Goal: Browse casually: Explore the website without a specific task or goal

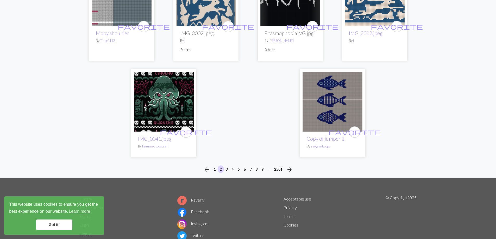
scroll to position [1302, 0]
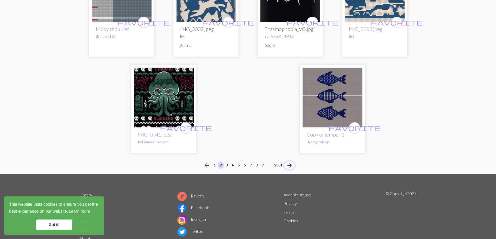
click at [289, 162] on span "arrow_forward" at bounding box center [289, 165] width 6 height 7
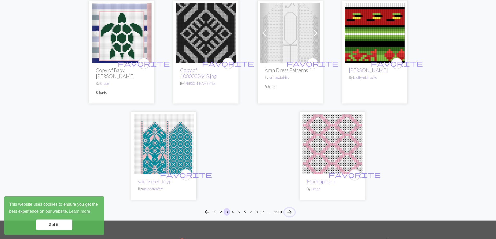
scroll to position [1224, 0]
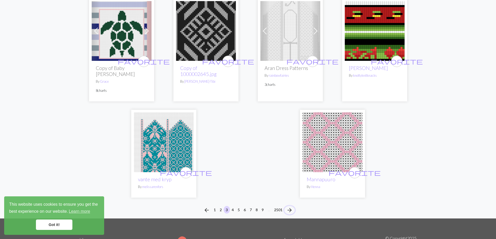
click at [291, 207] on span "arrow_forward" at bounding box center [289, 210] width 6 height 7
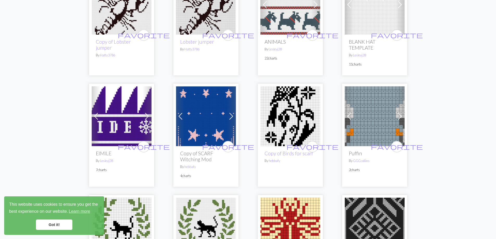
scroll to position [339, 0]
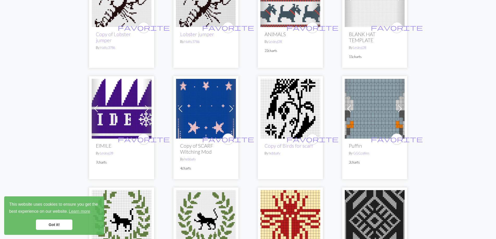
click at [232, 110] on span at bounding box center [231, 109] width 8 height 8
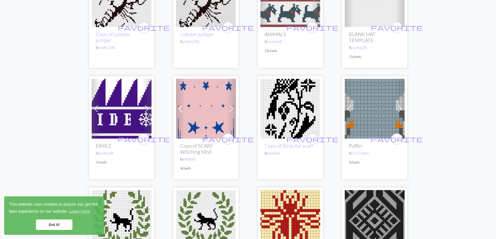
click at [232, 110] on span at bounding box center [231, 109] width 8 height 8
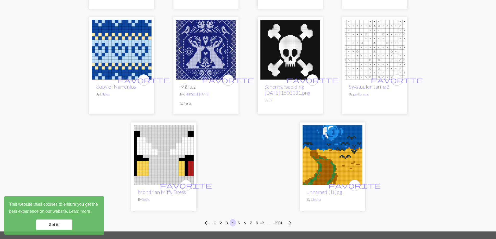
scroll to position [1302, 0]
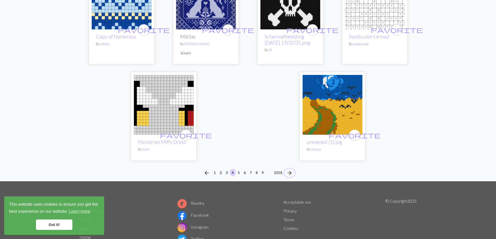
click at [292, 170] on span "arrow_forward" at bounding box center [289, 173] width 6 height 7
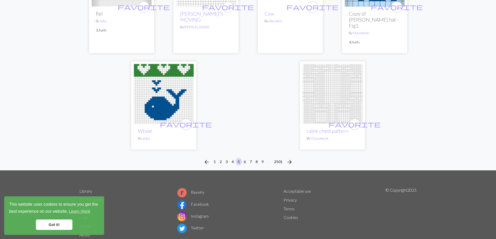
scroll to position [1276, 0]
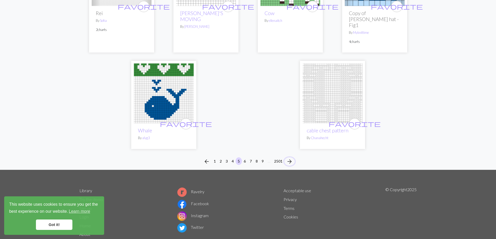
click at [292, 158] on span "arrow_forward" at bounding box center [289, 161] width 6 height 7
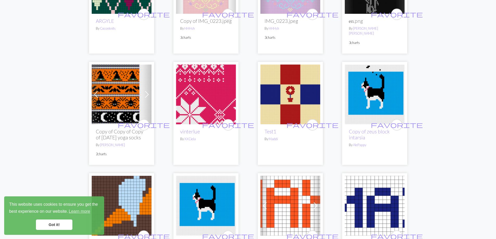
scroll to position [677, 0]
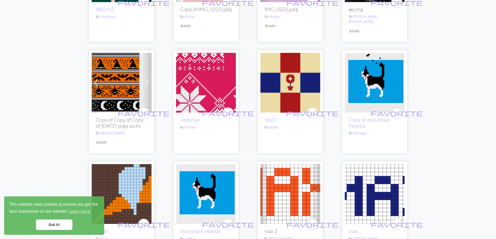
click at [147, 82] on span at bounding box center [147, 83] width 8 height 8
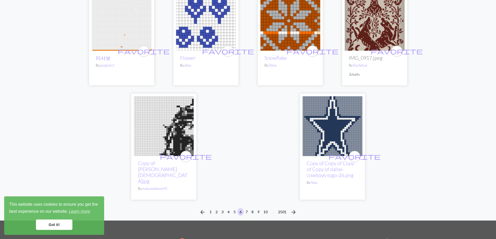
scroll to position [1302, 0]
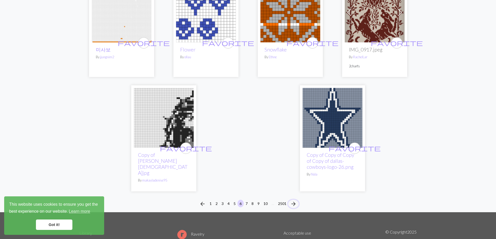
click at [296, 203] on span "arrow_forward" at bounding box center [293, 204] width 6 height 7
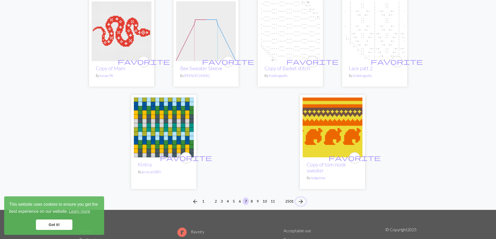
scroll to position [1250, 0]
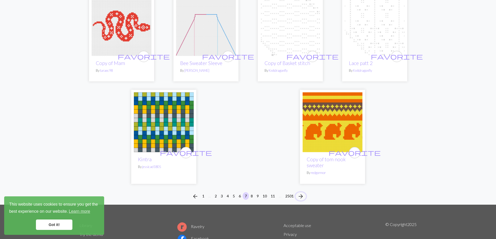
click at [302, 196] on span "arrow_forward" at bounding box center [301, 196] width 6 height 7
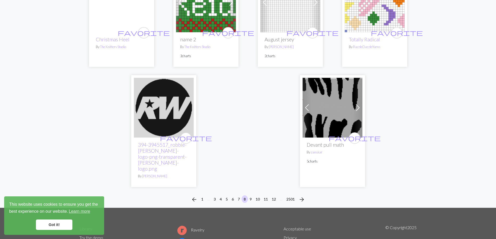
scroll to position [1302, 0]
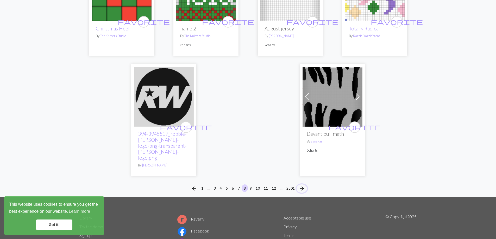
click at [304, 185] on span "arrow_forward" at bounding box center [302, 188] width 6 height 7
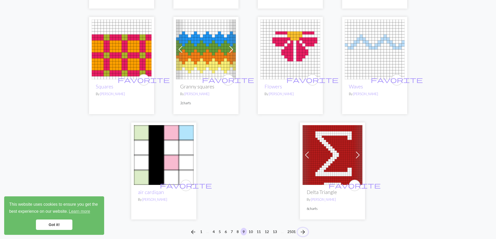
scroll to position [1276, 0]
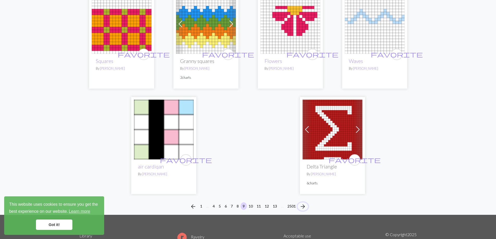
click at [302, 203] on span "arrow_forward" at bounding box center [303, 206] width 6 height 7
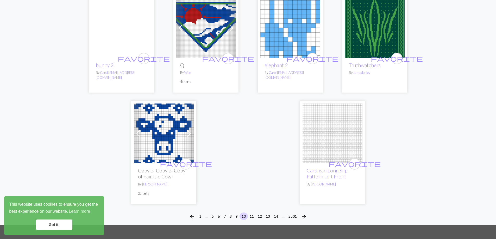
scroll to position [1250, 0]
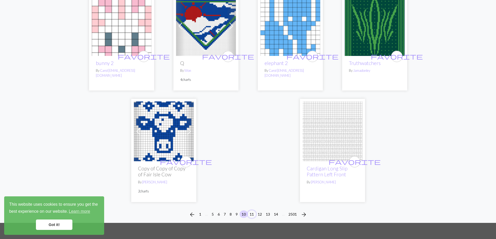
click at [251, 211] on button "11" at bounding box center [252, 215] width 8 height 8
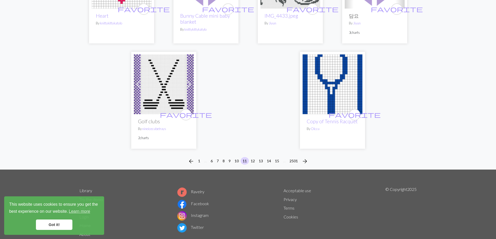
scroll to position [1354, 0]
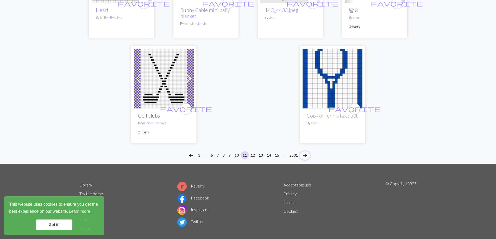
click at [306, 157] on span "arrow_forward" at bounding box center [305, 155] width 6 height 7
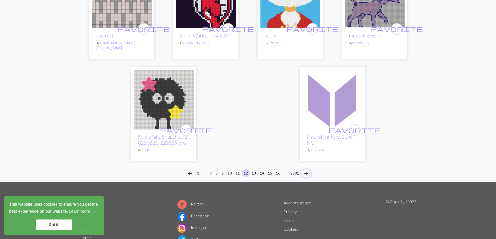
scroll to position [1302, 0]
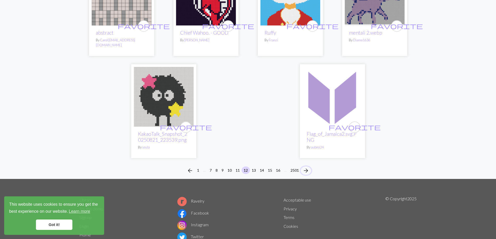
click at [308, 167] on span "arrow_forward" at bounding box center [306, 170] width 6 height 7
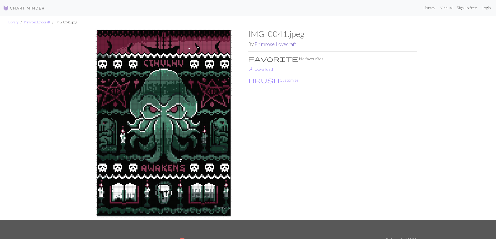
click at [273, 43] on link "Primrose Lovecraft" at bounding box center [276, 44] width 42 height 6
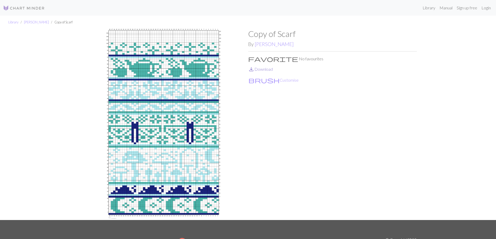
click at [271, 70] on link "save_alt Download" at bounding box center [260, 69] width 25 height 5
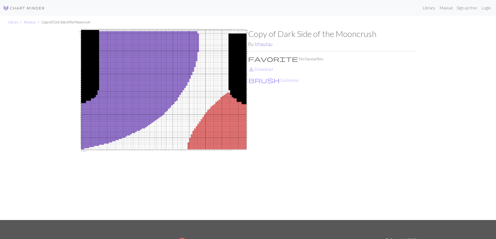
click at [272, 46] on link "bhautau" at bounding box center [264, 44] width 18 height 6
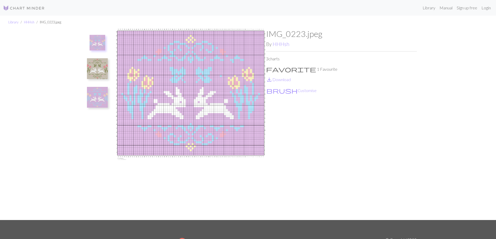
click at [99, 70] on img at bounding box center [97, 68] width 21 height 21
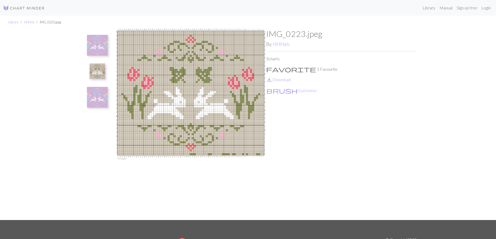
click at [90, 102] on img at bounding box center [97, 97] width 21 height 21
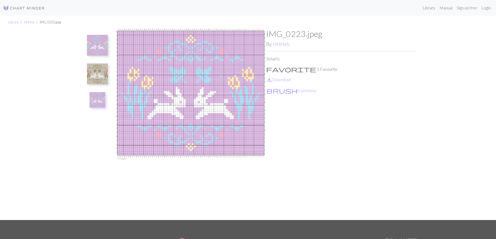
click at [95, 76] on img at bounding box center [97, 74] width 21 height 21
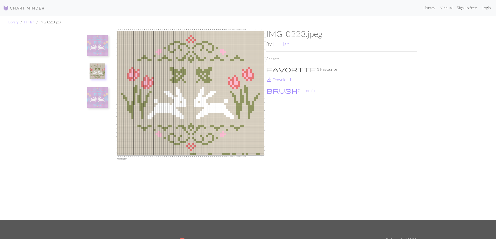
click at [101, 49] on img at bounding box center [97, 45] width 21 height 21
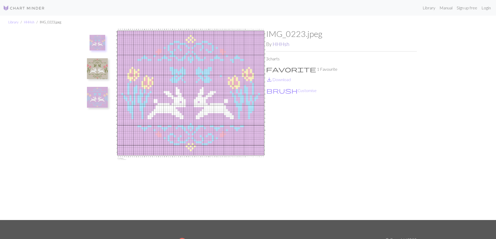
click at [279, 46] on link "HHHsh" at bounding box center [281, 44] width 17 height 6
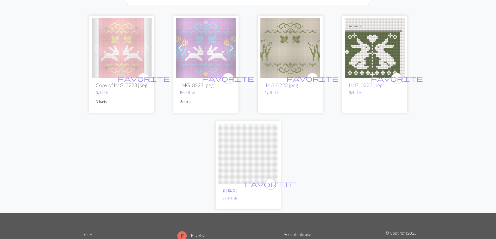
scroll to position [78, 0]
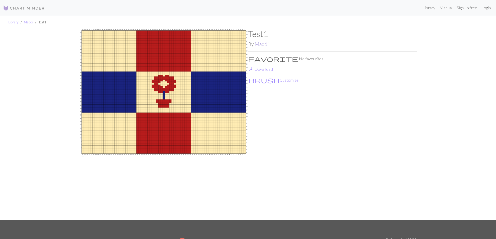
click at [264, 43] on link "Maddi" at bounding box center [262, 44] width 14 height 6
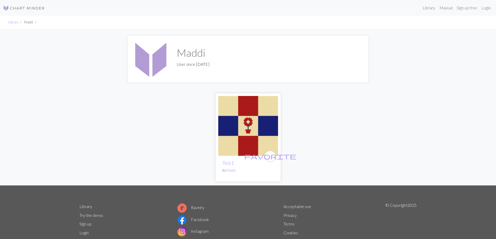
click at [274, 113] on img at bounding box center [248, 126] width 60 height 60
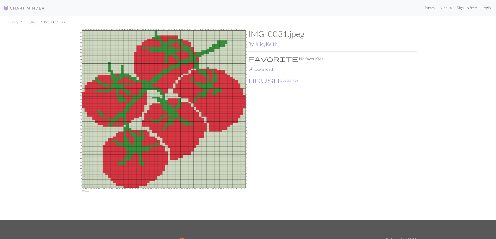
click at [260, 68] on link "save_alt Download" at bounding box center [260, 69] width 25 height 5
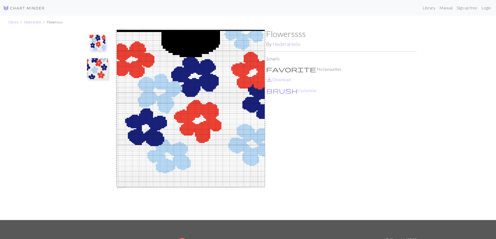
click at [100, 67] on img at bounding box center [97, 68] width 21 height 21
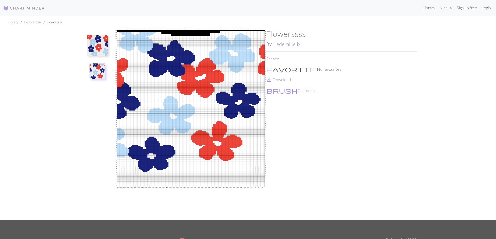
click at [94, 42] on img at bounding box center [97, 45] width 21 height 21
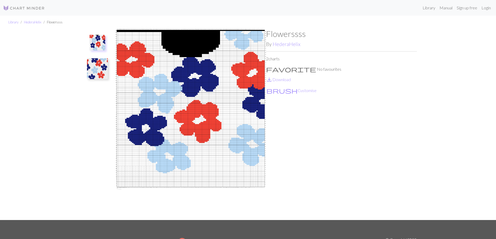
click at [98, 70] on img at bounding box center [97, 68] width 21 height 21
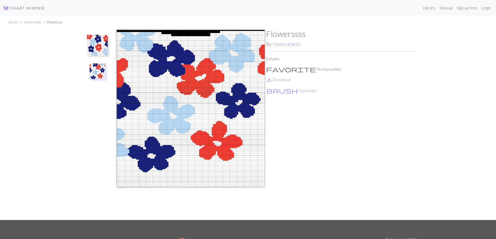
click at [105, 40] on img at bounding box center [97, 45] width 21 height 21
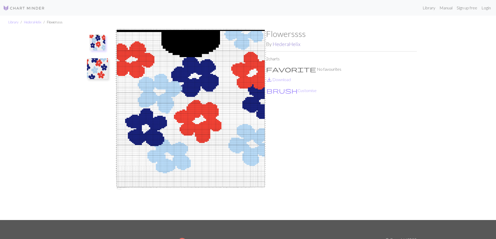
click at [296, 42] on link "HederaHeIix" at bounding box center [287, 44] width 28 height 6
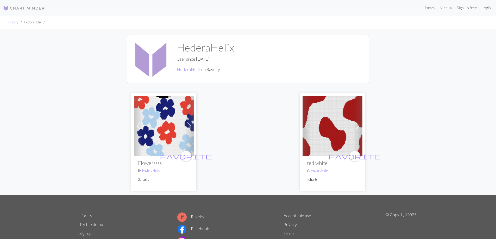
click at [339, 114] on img at bounding box center [333, 126] width 60 height 60
click at [162, 117] on img at bounding box center [164, 126] width 60 height 60
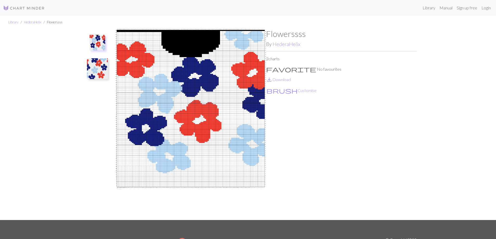
click at [104, 65] on img at bounding box center [97, 68] width 21 height 21
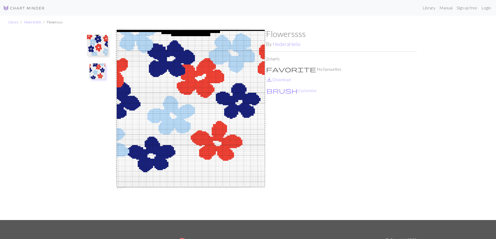
click at [239, 109] on img at bounding box center [190, 124] width 151 height 191
click at [279, 91] on button "brush Customise" at bounding box center [291, 90] width 51 height 7
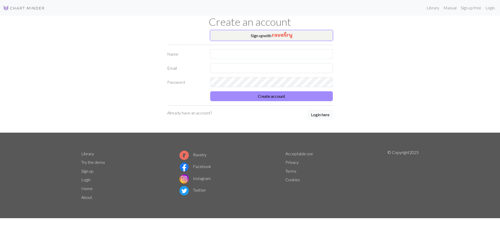
click at [259, 37] on button "Sign up with" at bounding box center [271, 35] width 123 height 10
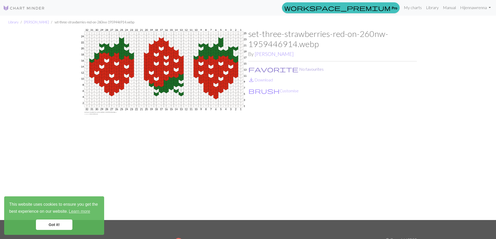
click at [275, 70] on button "favorite No favourites" at bounding box center [286, 69] width 76 height 7
click at [266, 91] on button "brush Customise" at bounding box center [273, 91] width 51 height 7
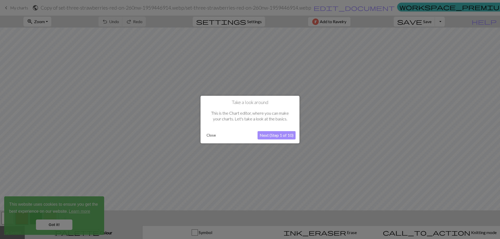
click at [272, 134] on button "Next (Step 1 of 10)" at bounding box center [277, 135] width 38 height 8
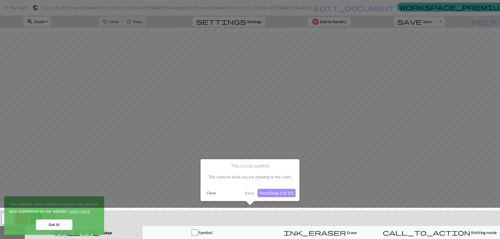
click at [67, 225] on div at bounding box center [249, 225] width 505 height 34
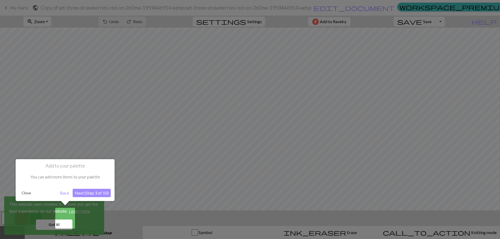
click at [90, 194] on button "Next (Step 3 of 10)" at bounding box center [92, 193] width 38 height 8
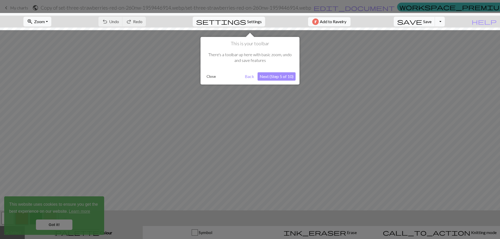
click at [279, 76] on button "Next (Step 5 of 10)" at bounding box center [277, 76] width 38 height 8
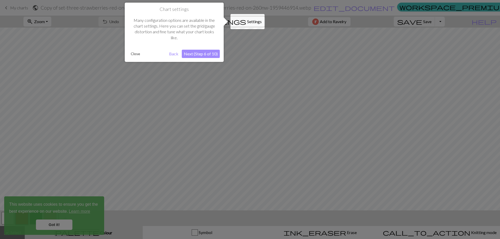
click at [201, 53] on button "Next (Step 6 of 10)" at bounding box center [201, 54] width 38 height 8
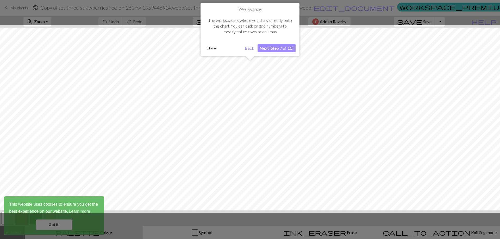
click at [279, 47] on button "Next (Step 7 of 10)" at bounding box center [277, 48] width 38 height 8
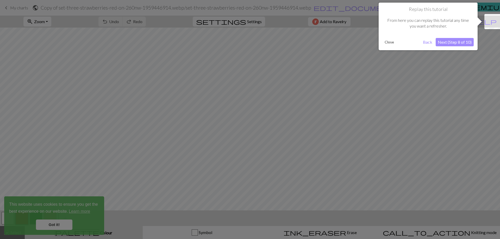
click at [452, 44] on button "Next (Step 8 of 10)" at bounding box center [455, 42] width 38 height 8
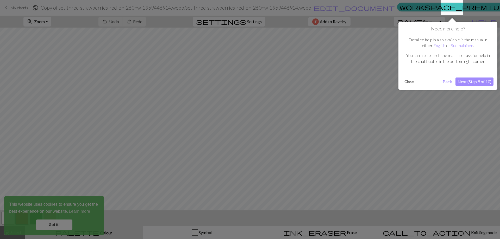
click at [470, 84] on button "Next (Step 9 of 10)" at bounding box center [475, 82] width 38 height 8
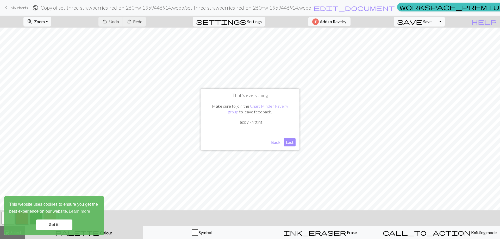
click at [290, 144] on button "Last" at bounding box center [290, 142] width 12 height 8
click at [59, 223] on link "Got it!" at bounding box center [54, 225] width 36 height 10
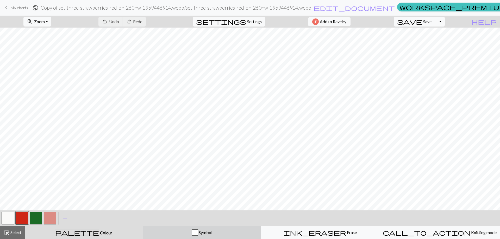
click at [211, 234] on span "Symbol" at bounding box center [205, 232] width 14 height 5
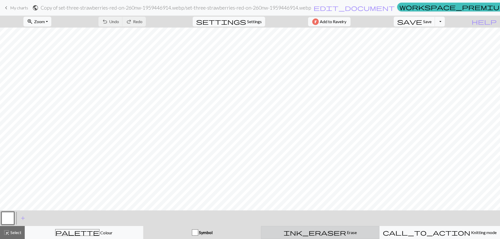
click at [288, 232] on div "ink_eraser Erase Erase" at bounding box center [320, 233] width 112 height 6
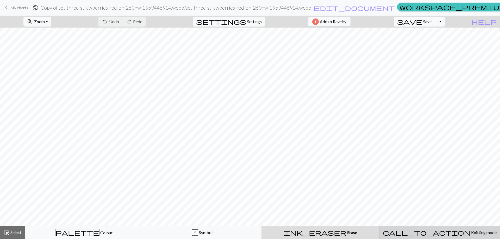
click at [418, 230] on div "call_to_action Knitting mode Knitting mode" at bounding box center [440, 233] width 114 height 6
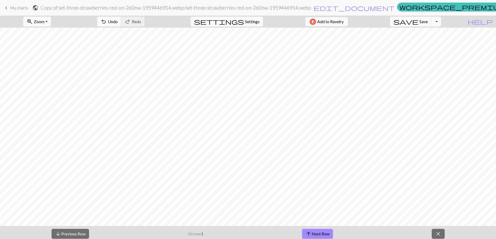
click at [337, 19] on span "Add to Ravelry" at bounding box center [330, 21] width 27 height 7
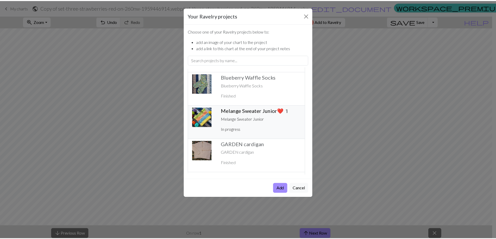
scroll to position [130, 0]
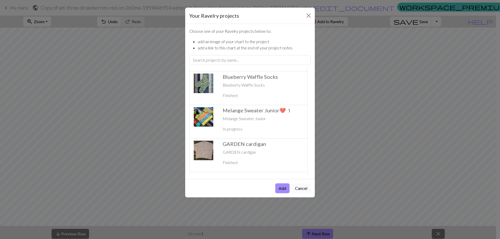
click at [304, 190] on button "Cancel" at bounding box center [301, 189] width 19 height 10
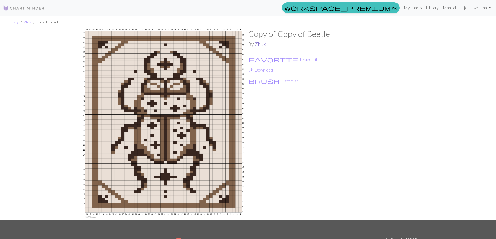
click at [260, 46] on link "Zhuk" at bounding box center [260, 44] width 11 height 6
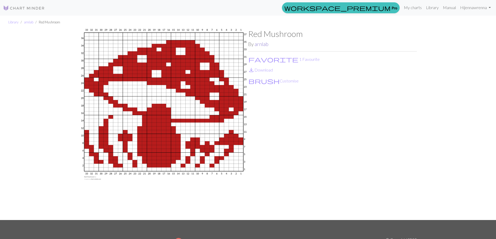
click at [265, 44] on link "arnlab" at bounding box center [262, 44] width 14 height 6
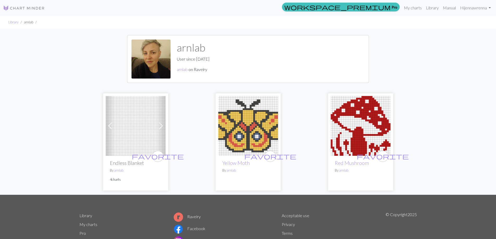
click at [258, 131] on img at bounding box center [248, 126] width 60 height 60
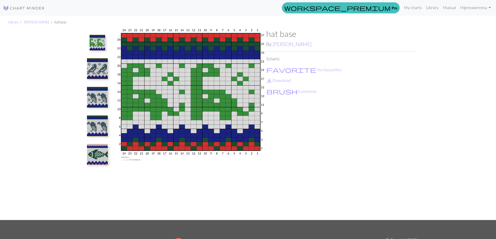
click at [104, 66] on img at bounding box center [97, 68] width 21 height 21
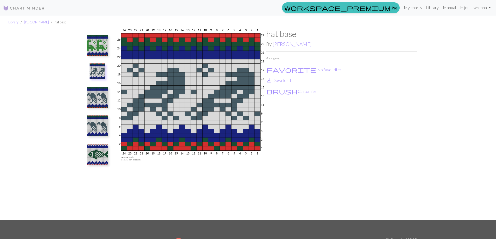
click at [99, 96] on img at bounding box center [97, 97] width 21 height 21
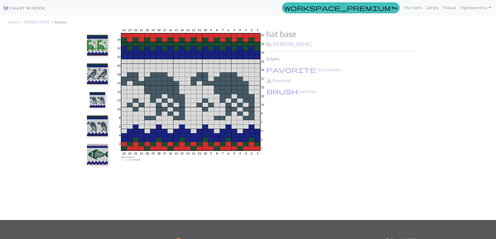
click at [101, 124] on img at bounding box center [97, 126] width 21 height 21
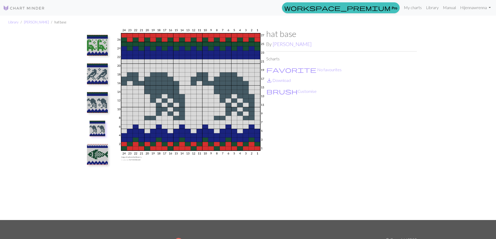
click at [99, 154] on img at bounding box center [97, 154] width 21 height 21
